Goal: Check status: Check status

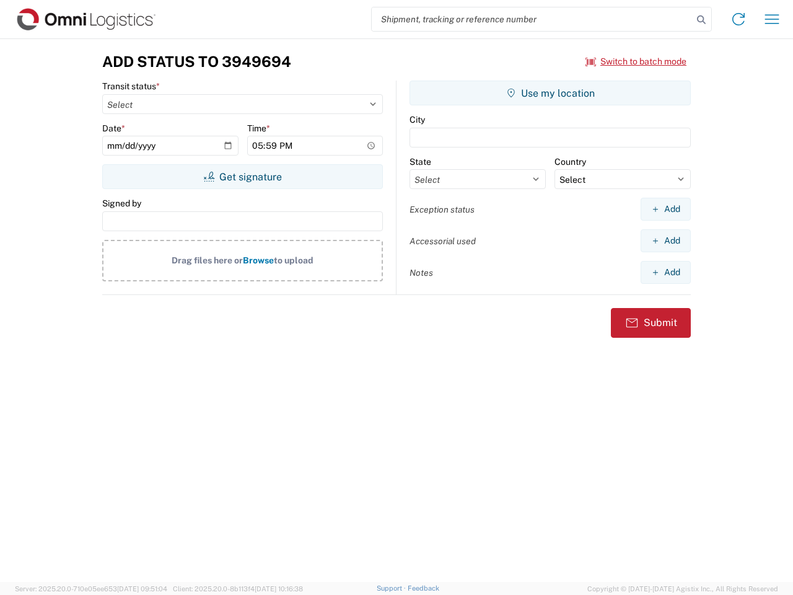
click at [532, 19] on input "search" at bounding box center [532, 19] width 321 height 24
click at [702, 20] on icon at bounding box center [701, 19] width 17 height 17
click at [739, 19] on icon at bounding box center [739, 19] width 20 height 20
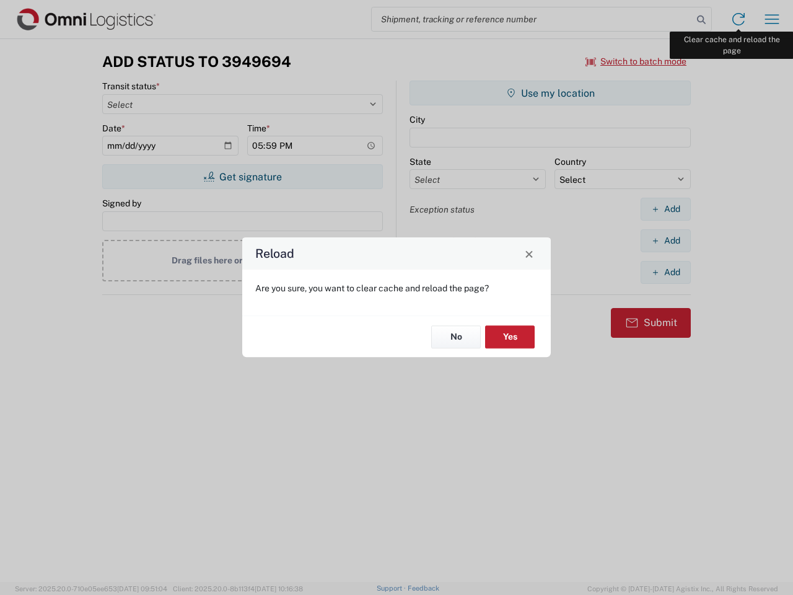
click at [772, 19] on div "Reload Are you sure, you want to clear cache and reload the page? No Yes" at bounding box center [396, 297] width 793 height 595
click at [637, 61] on div "Reload Are you sure, you want to clear cache and reload the page? No Yes" at bounding box center [396, 297] width 793 height 595
click at [242, 177] on div "Reload Are you sure, you want to clear cache and reload the page? No Yes" at bounding box center [396, 297] width 793 height 595
click at [550, 93] on div "Reload Are you sure, you want to clear cache and reload the page? No Yes" at bounding box center [396, 297] width 793 height 595
click at [666, 209] on div "Reload Are you sure, you want to clear cache and reload the page? No Yes" at bounding box center [396, 297] width 793 height 595
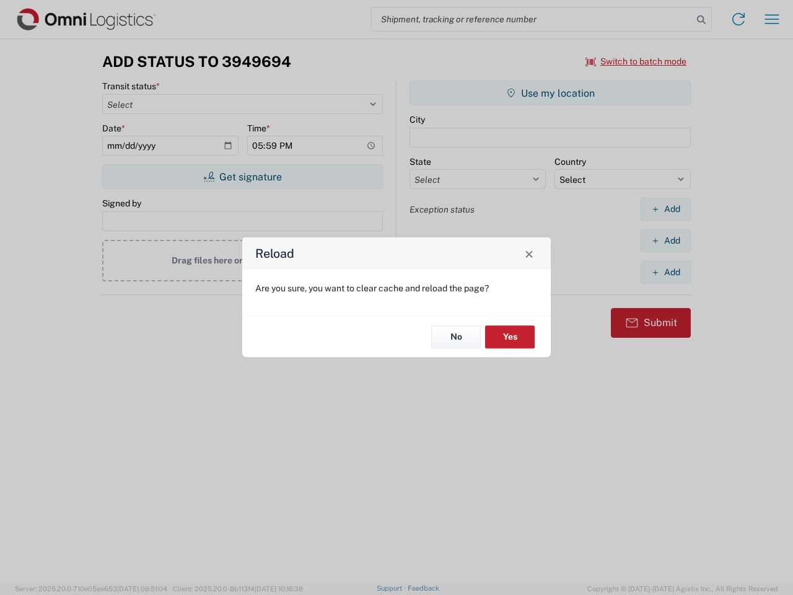
click at [666, 240] on div "Reload Are you sure, you want to clear cache and reload the page? No Yes" at bounding box center [396, 297] width 793 height 595
click at [666, 272] on div "Reload Are you sure, you want to clear cache and reload the page? No Yes" at bounding box center [396, 297] width 793 height 595
